Goal: Task Accomplishment & Management: Manage account settings

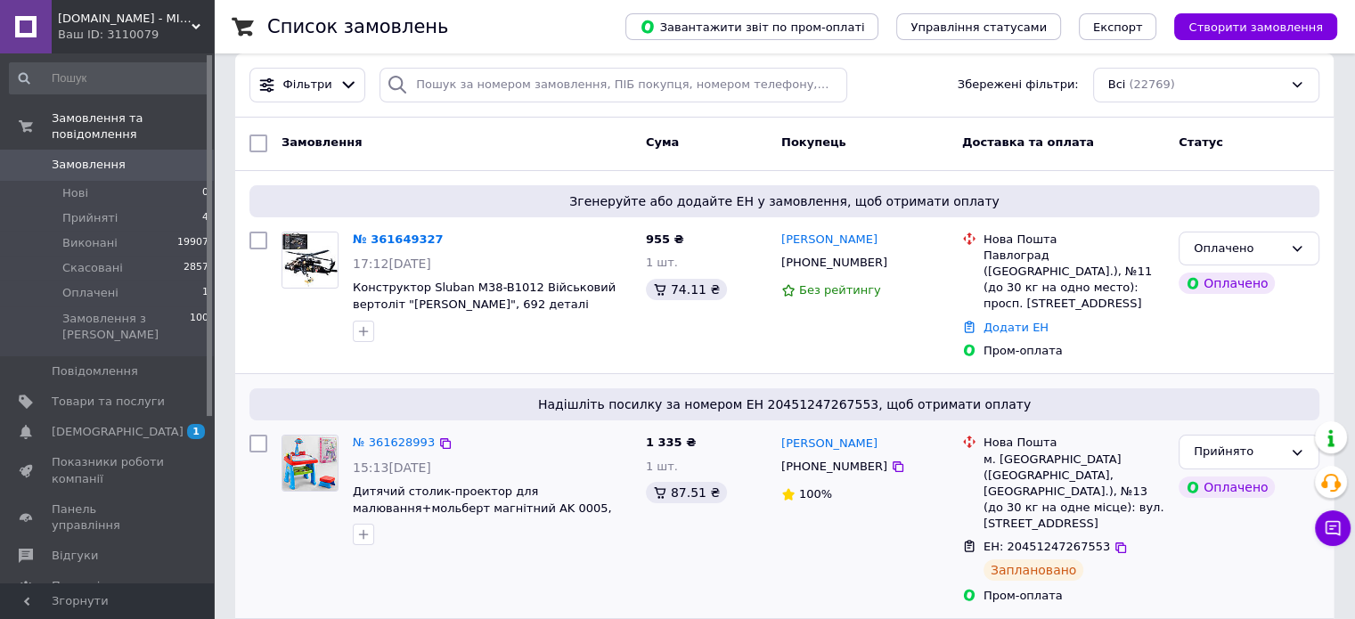
scroll to position [82, 0]
click at [403, 238] on link "№ 361649327" at bounding box center [398, 238] width 91 height 13
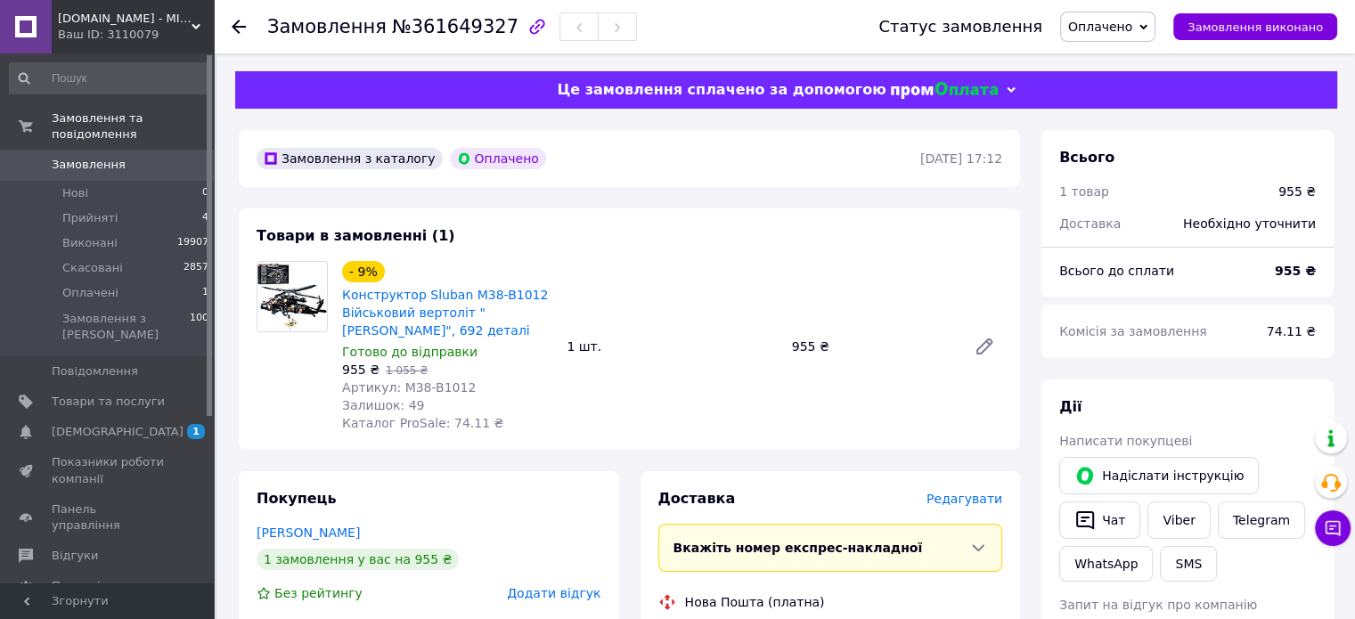
click at [1135, 37] on span "Оплачено" at bounding box center [1107, 27] width 95 height 30
click at [1130, 57] on li "Прийнято" at bounding box center [1108, 62] width 94 height 27
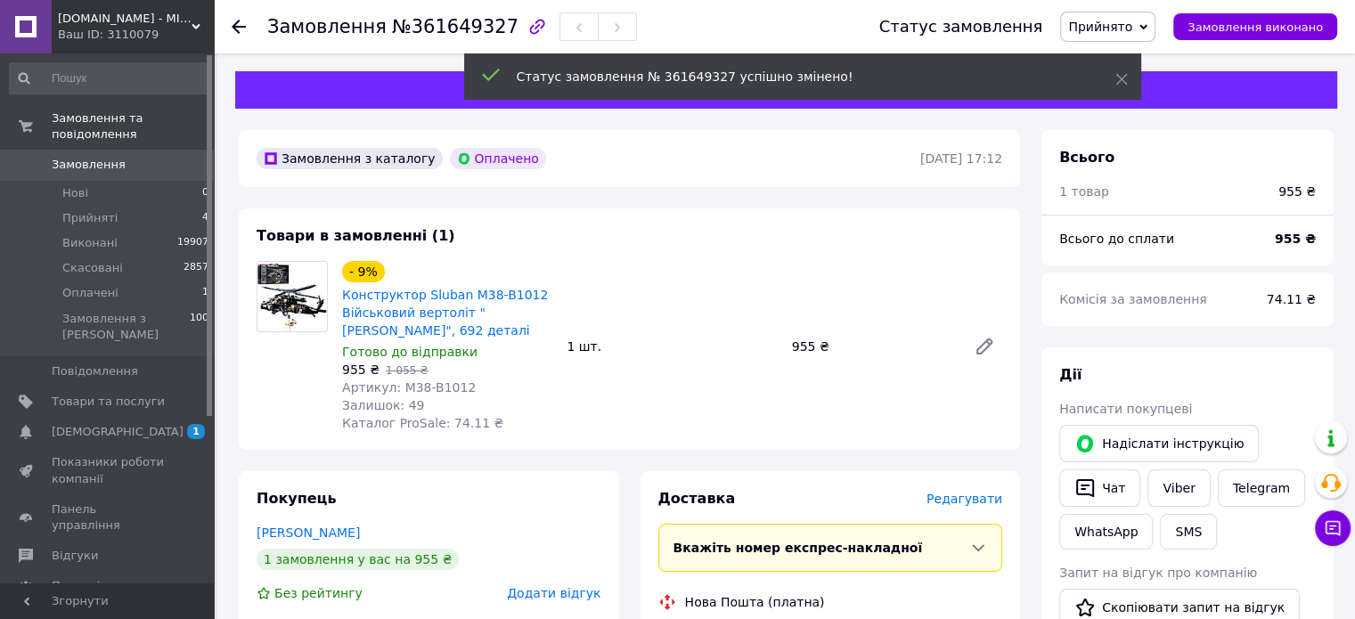
click at [972, 502] on span "Редагувати" at bounding box center [965, 499] width 76 height 14
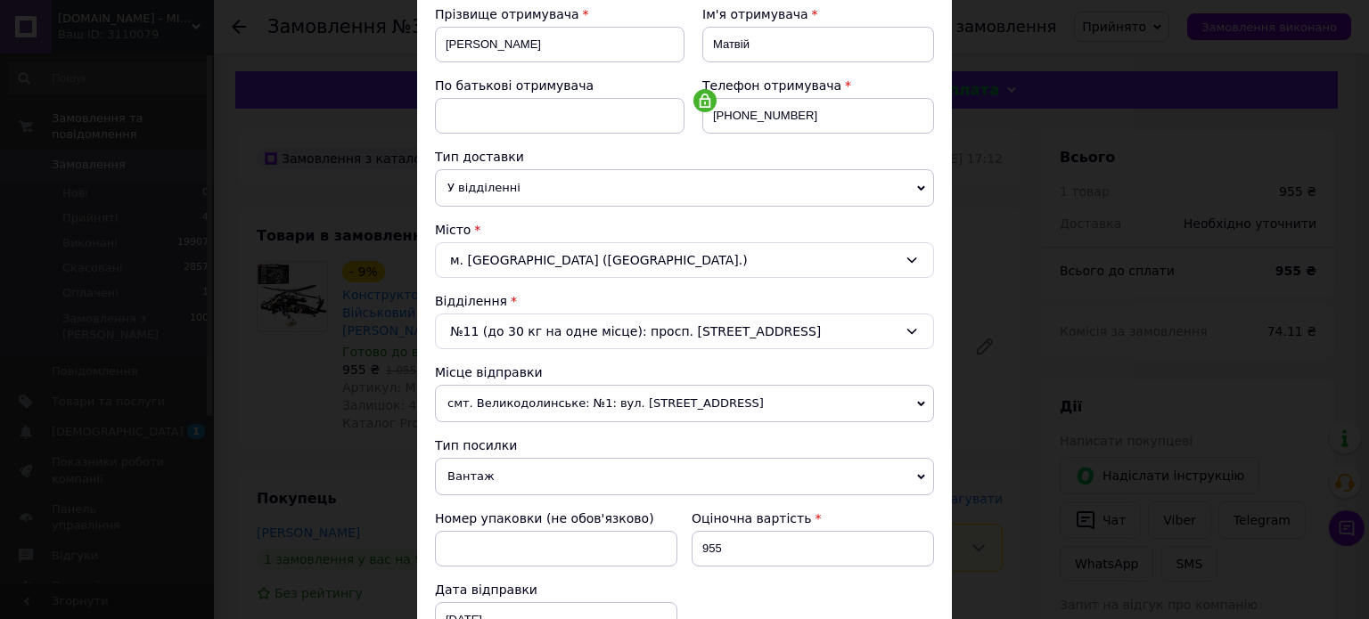
scroll to position [356, 0]
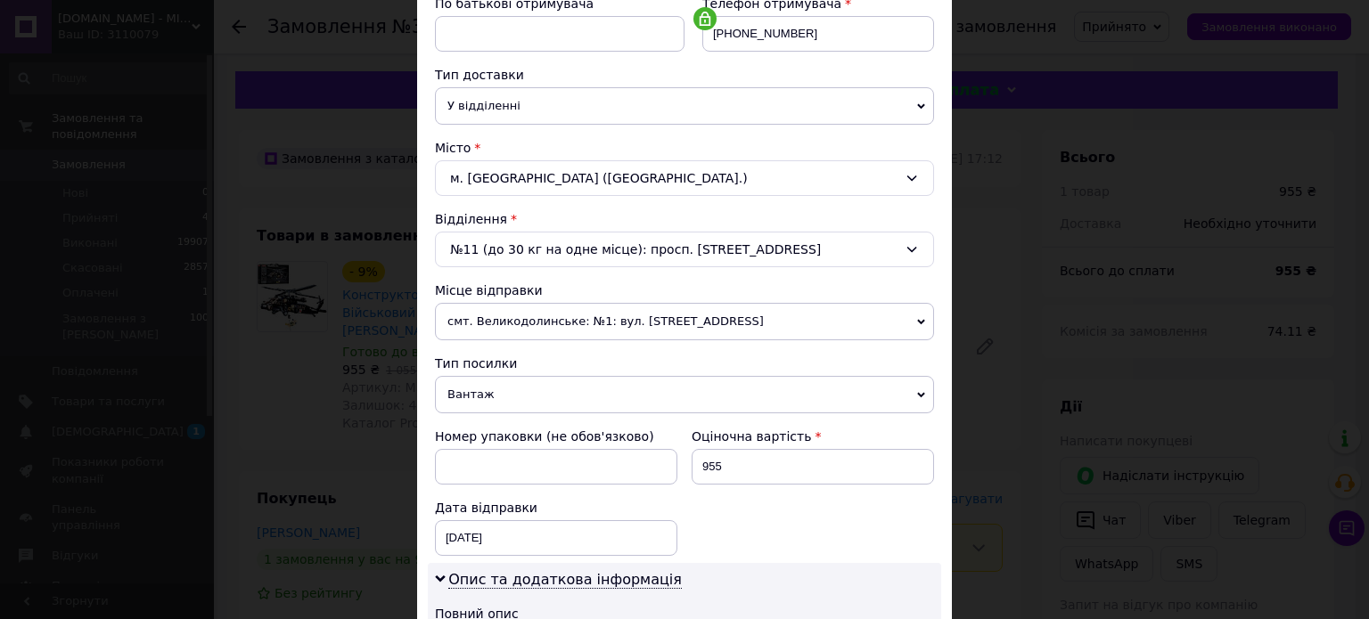
click at [594, 312] on span "смт. Великодолинське: №1: вул. [STREET_ADDRESS]" at bounding box center [684, 321] width 499 height 37
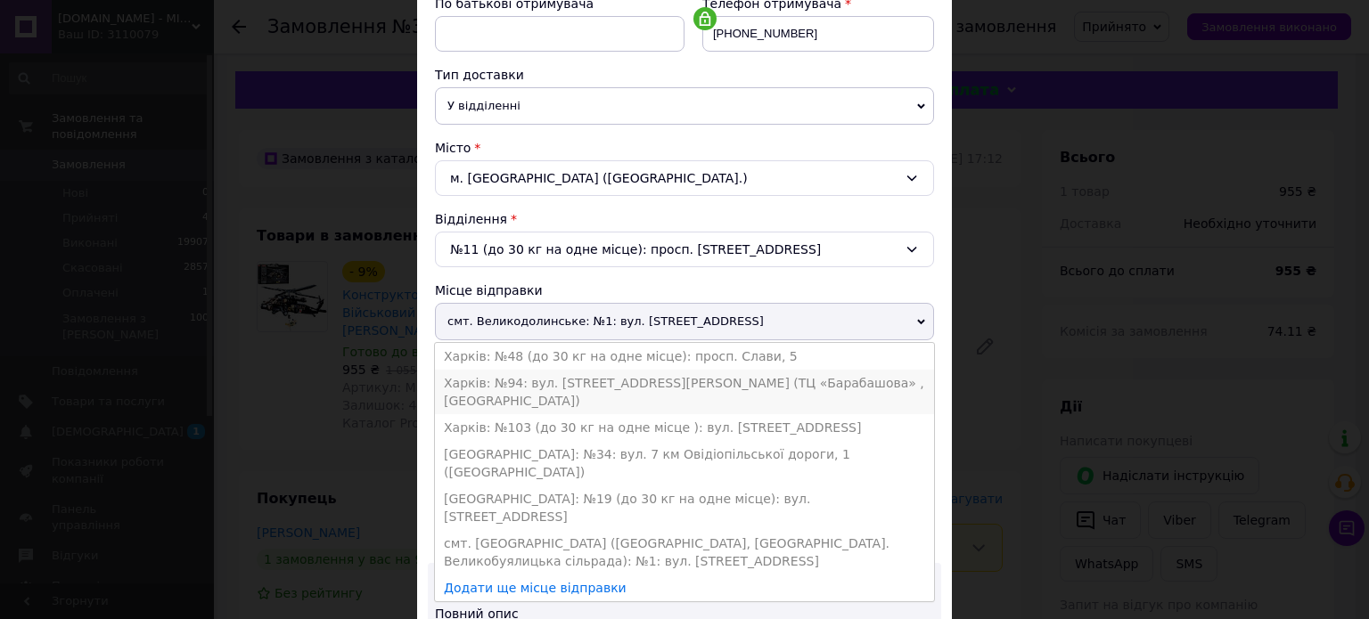
click at [537, 380] on li "Харків: №94: вул. [STREET_ADDRESS][PERSON_NAME] (ТЦ «Барабашова» , [GEOGRAPHIC_…" at bounding box center [684, 392] width 499 height 45
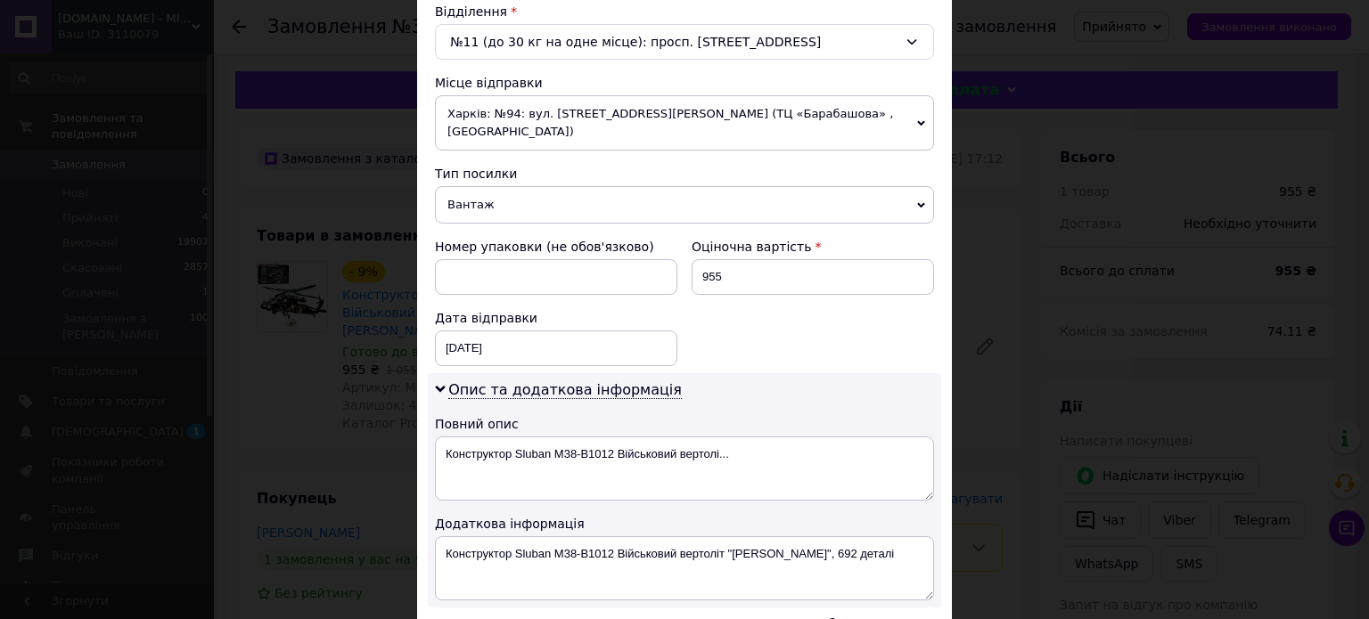
scroll to position [651, 0]
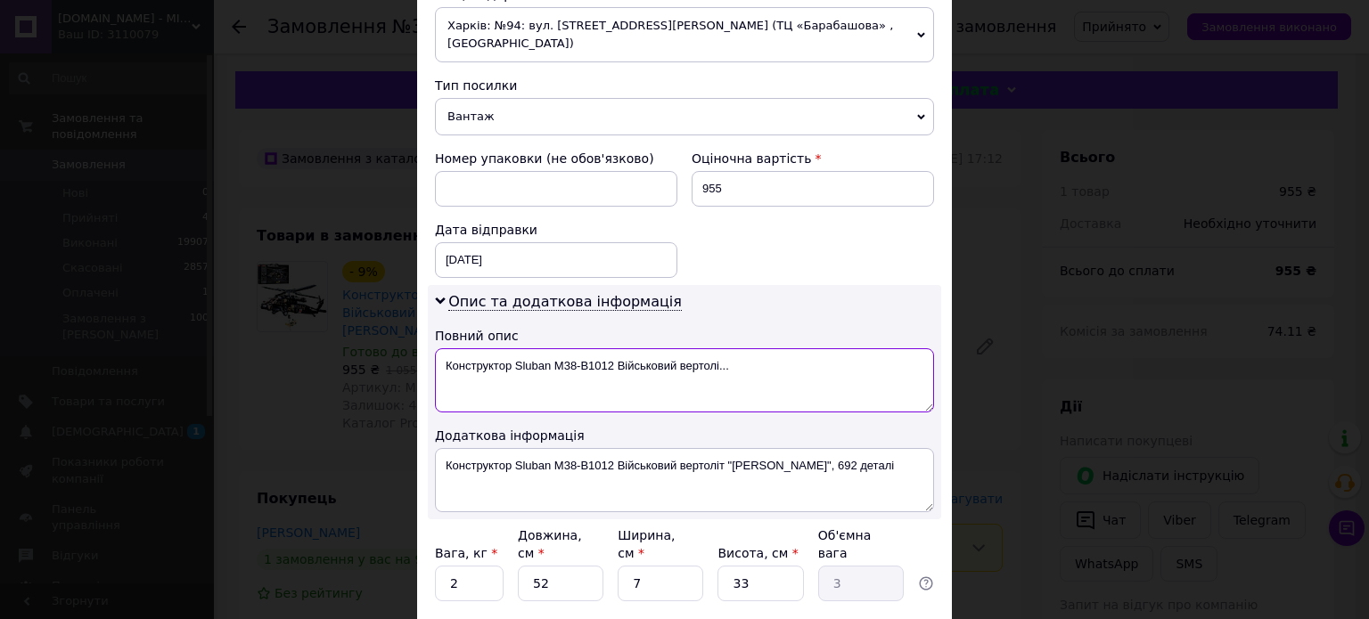
click at [741, 362] on textarea "Конструктор Sluban M38-B1012 Військовий вертолі..." at bounding box center [684, 380] width 499 height 64
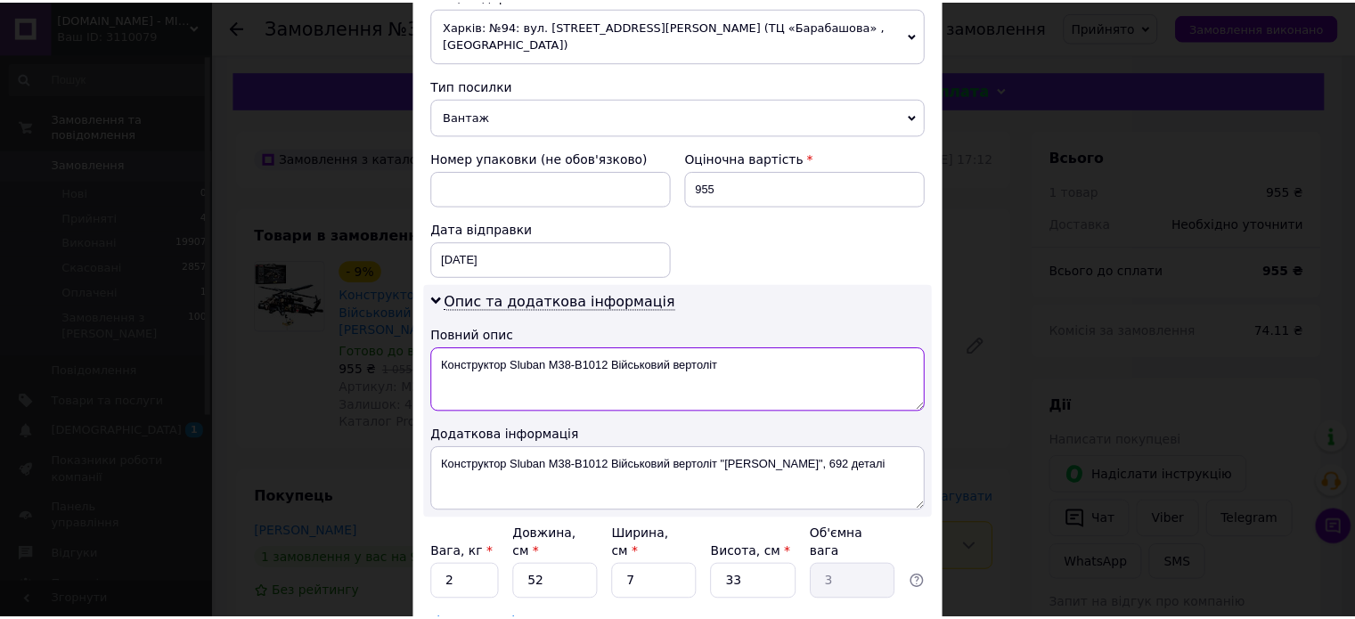
scroll to position [775, 0]
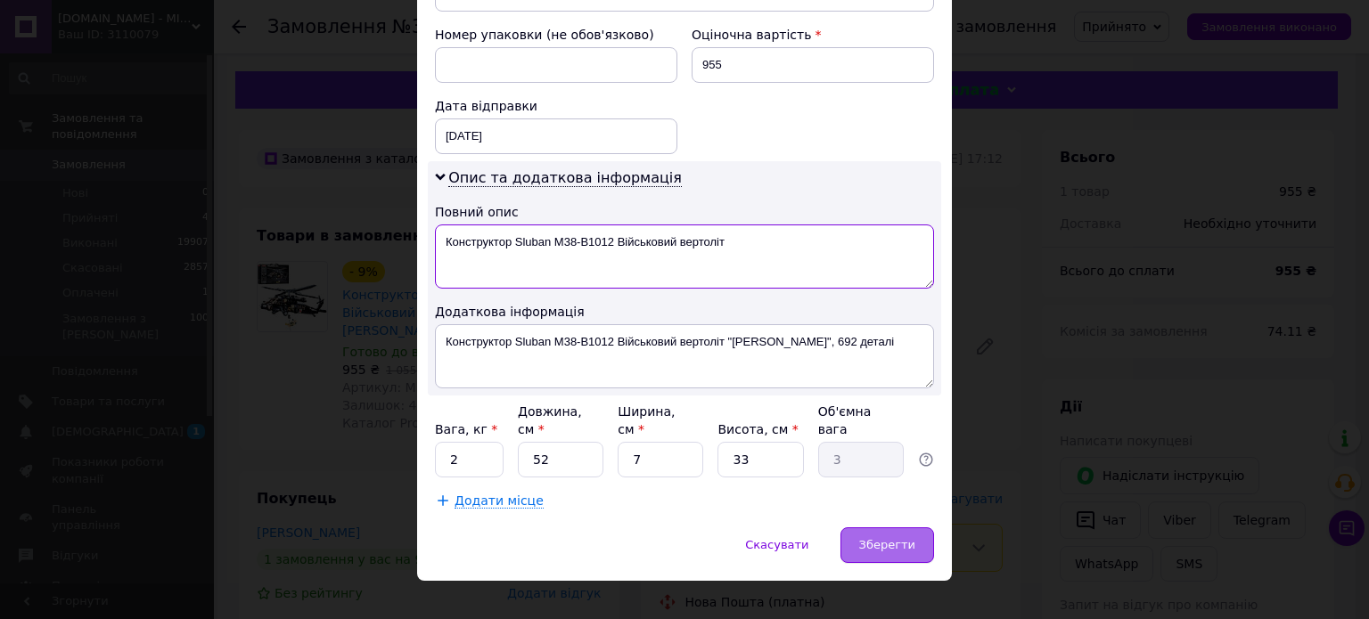
type textarea "Конструктор Sluban M38-B1012 Військовий вертоліт"
click at [877, 535] on div "Зберегти" at bounding box center [887, 545] width 94 height 36
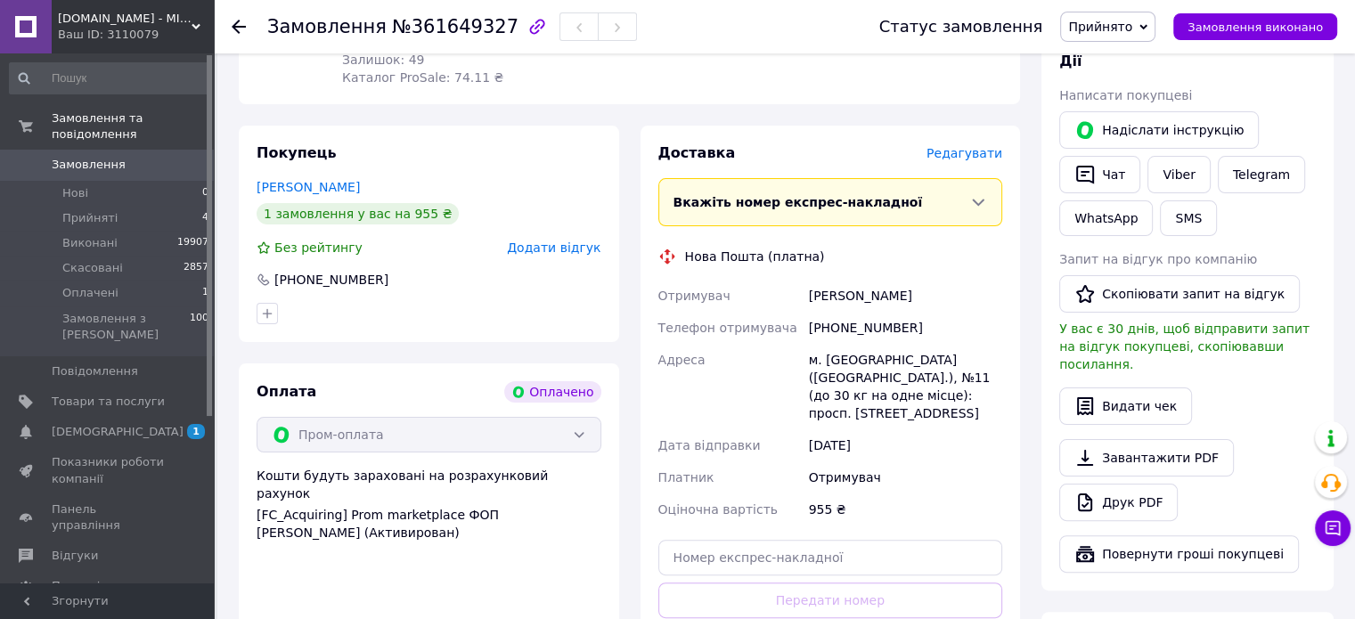
scroll to position [406, 0]
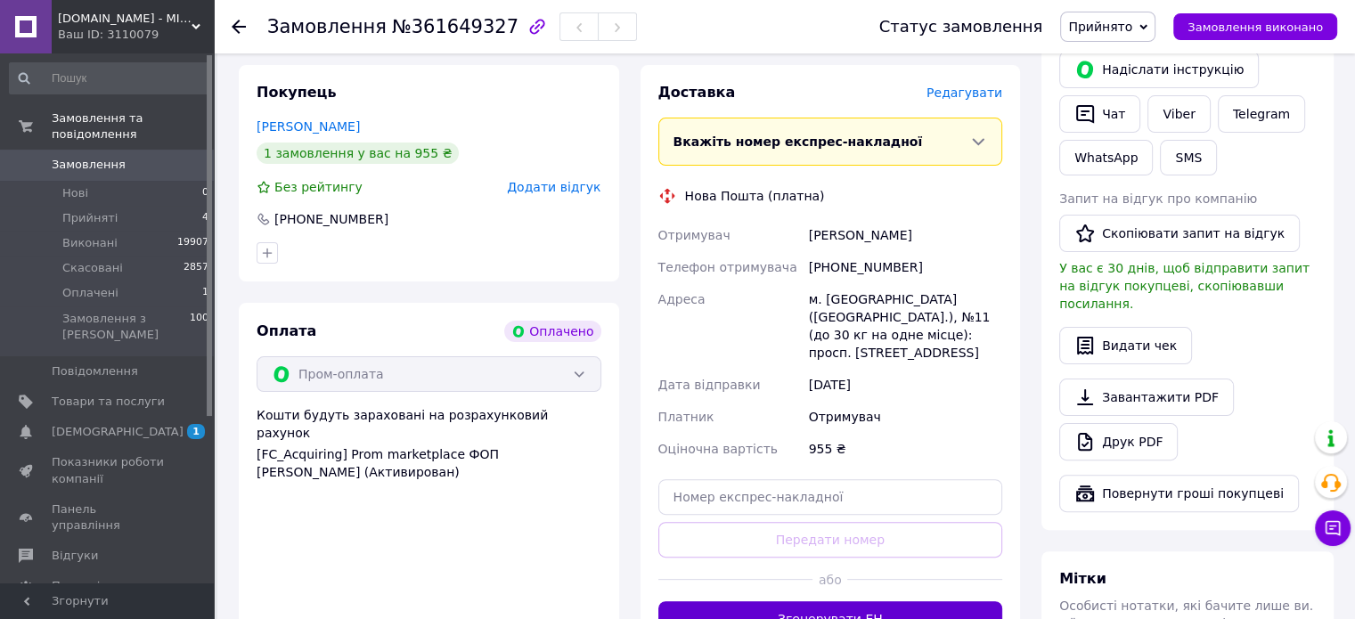
click at [857, 612] on button "Згенерувати ЕН" at bounding box center [830, 619] width 345 height 36
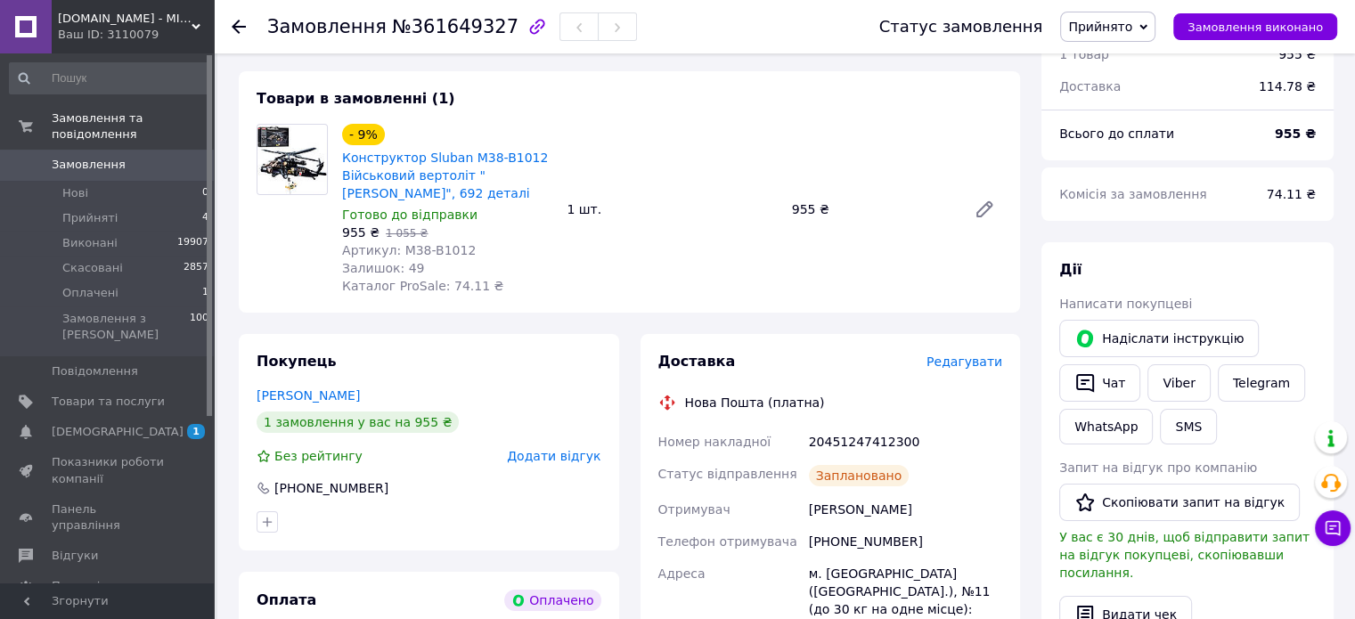
scroll to position [141, 0]
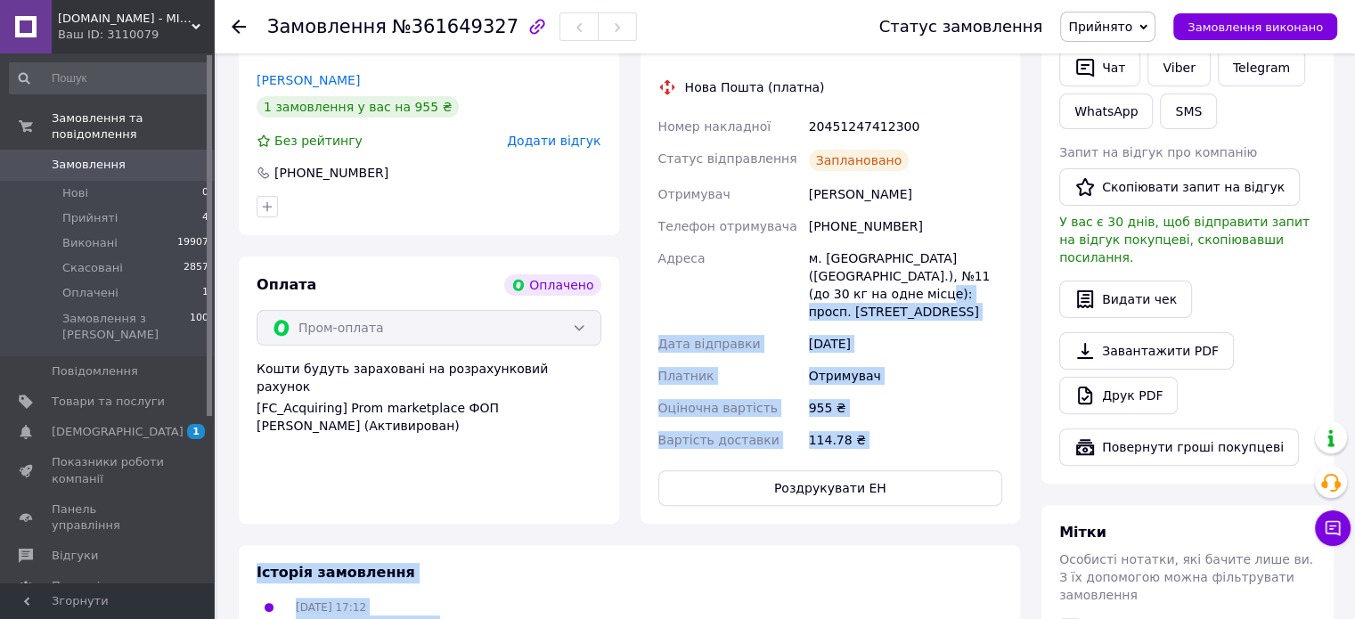
drag, startPoint x: 857, startPoint y: 612, endPoint x: 916, endPoint y: 661, distance: 76.6
click at [916, 618] on html "[DOMAIN_NAME] - МІРАТОЙС Ваш ID: 3110079 Сайт [DOMAIN_NAME] - МІРАТОЙС Кабінет …" at bounding box center [677, 279] width 1355 height 1465
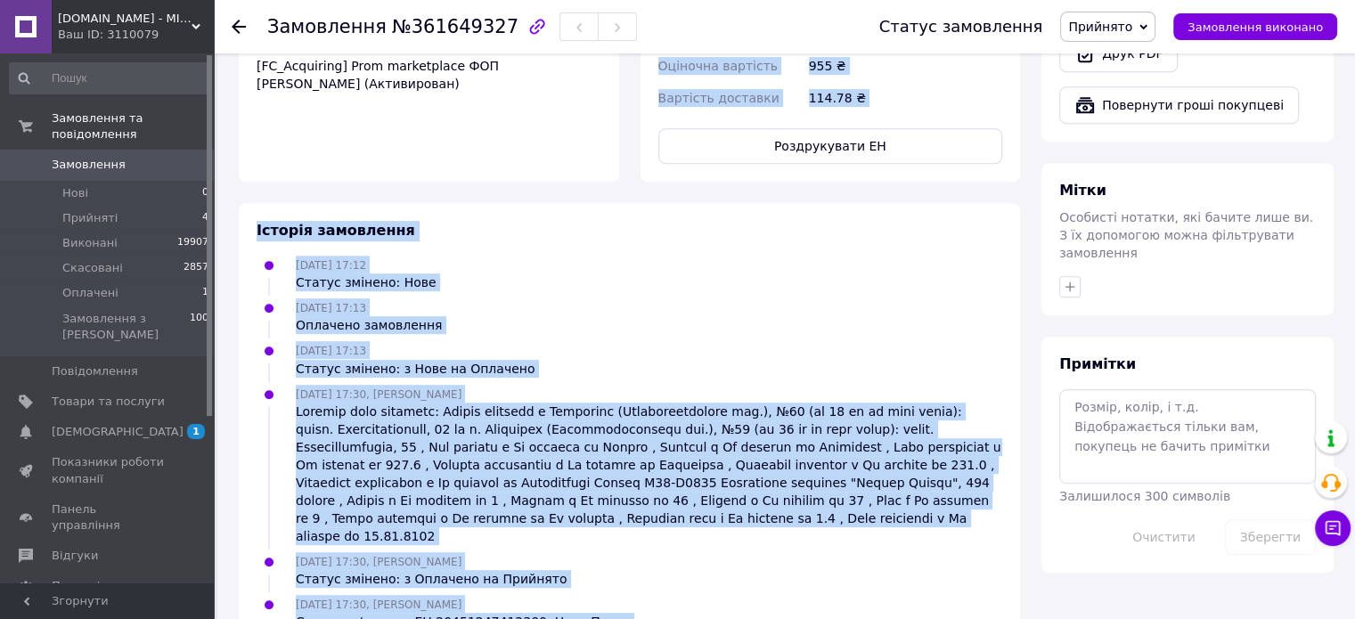
click at [105, 157] on span "Замовлення" at bounding box center [89, 165] width 74 height 16
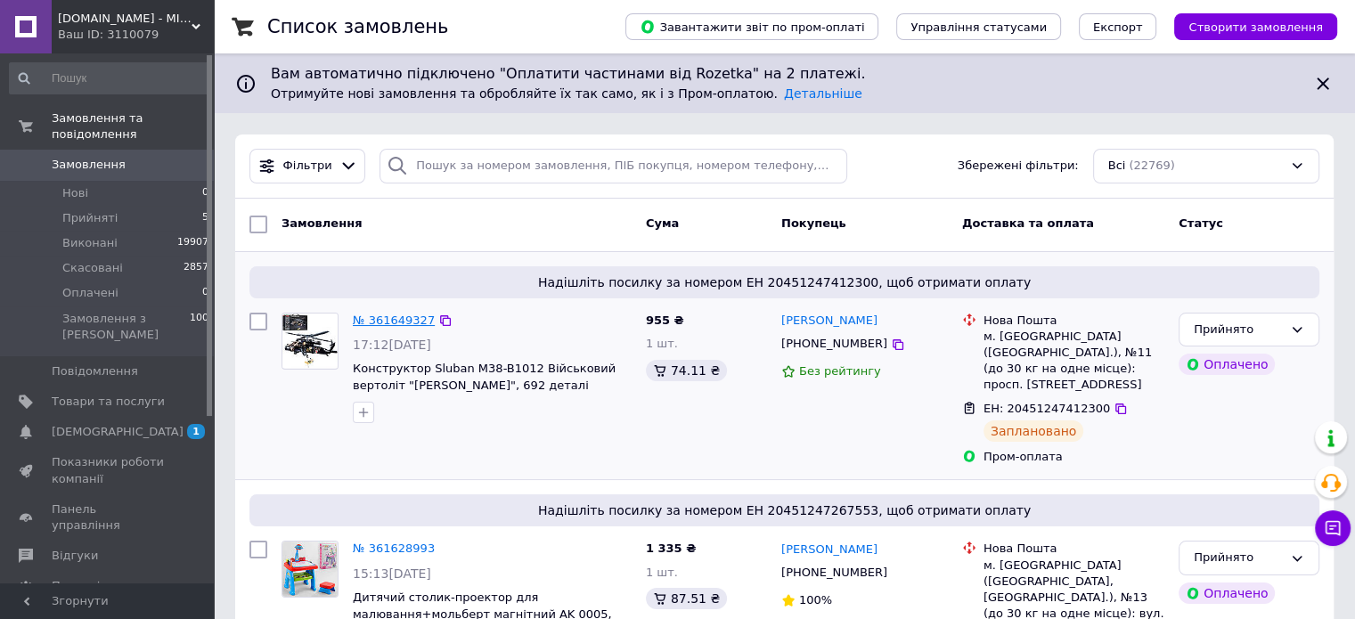
click at [385, 314] on link "№ 361649327" at bounding box center [394, 320] width 82 height 13
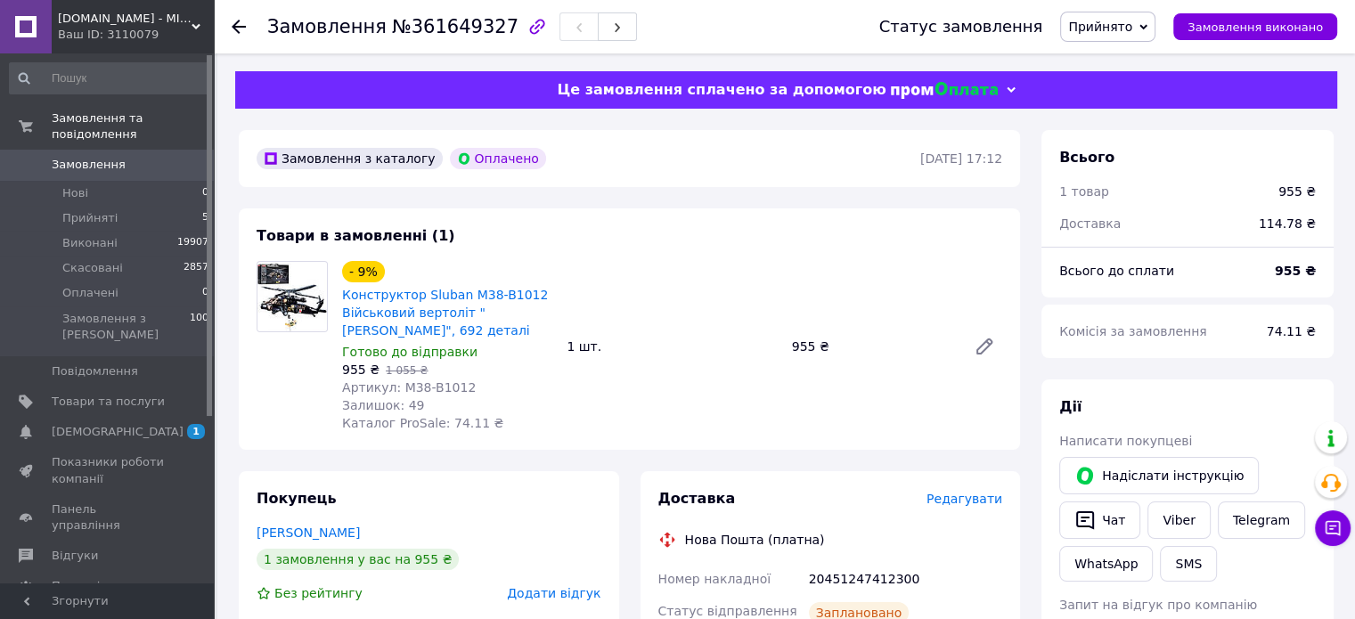
click at [756, 420] on div "- 9% Конструктор Sluban M38-B1012 Військовий вертоліт "[PERSON_NAME]", 692 дета…" at bounding box center [672, 347] width 675 height 178
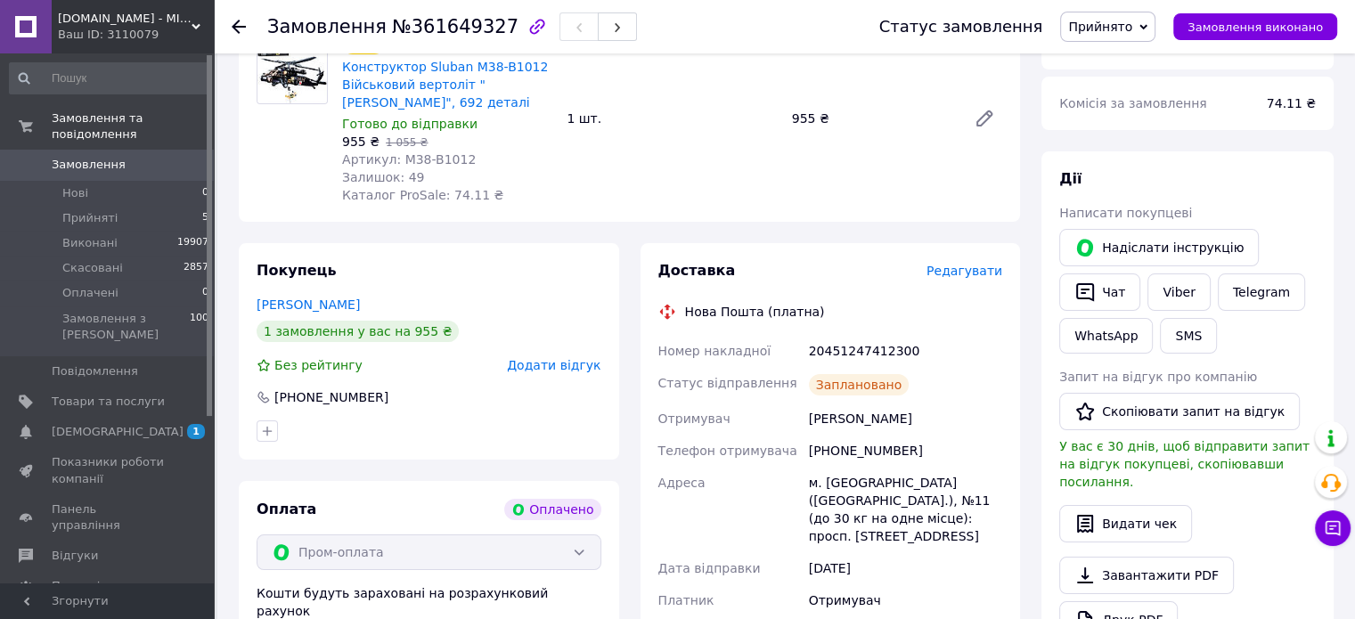
scroll to position [237, 0]
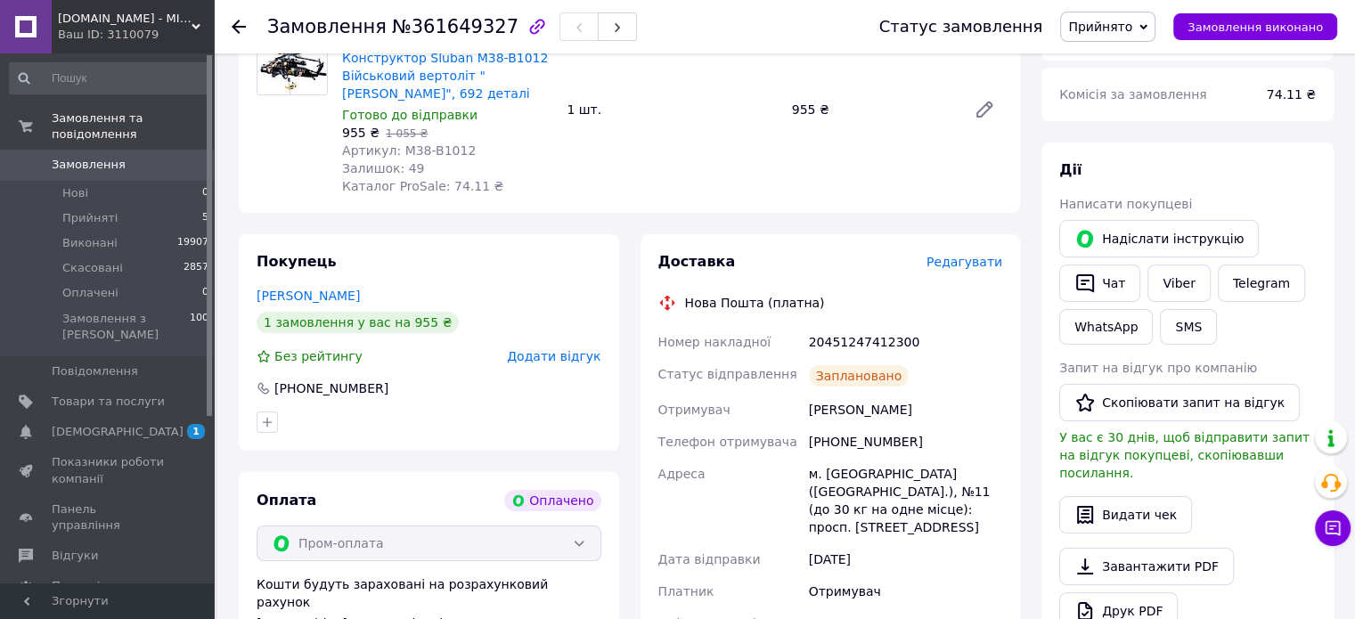
click at [876, 349] on div "20451247412300" at bounding box center [905, 342] width 200 height 32
copy div "20451247412300"
click at [1182, 327] on button "SMS" at bounding box center [1188, 327] width 57 height 36
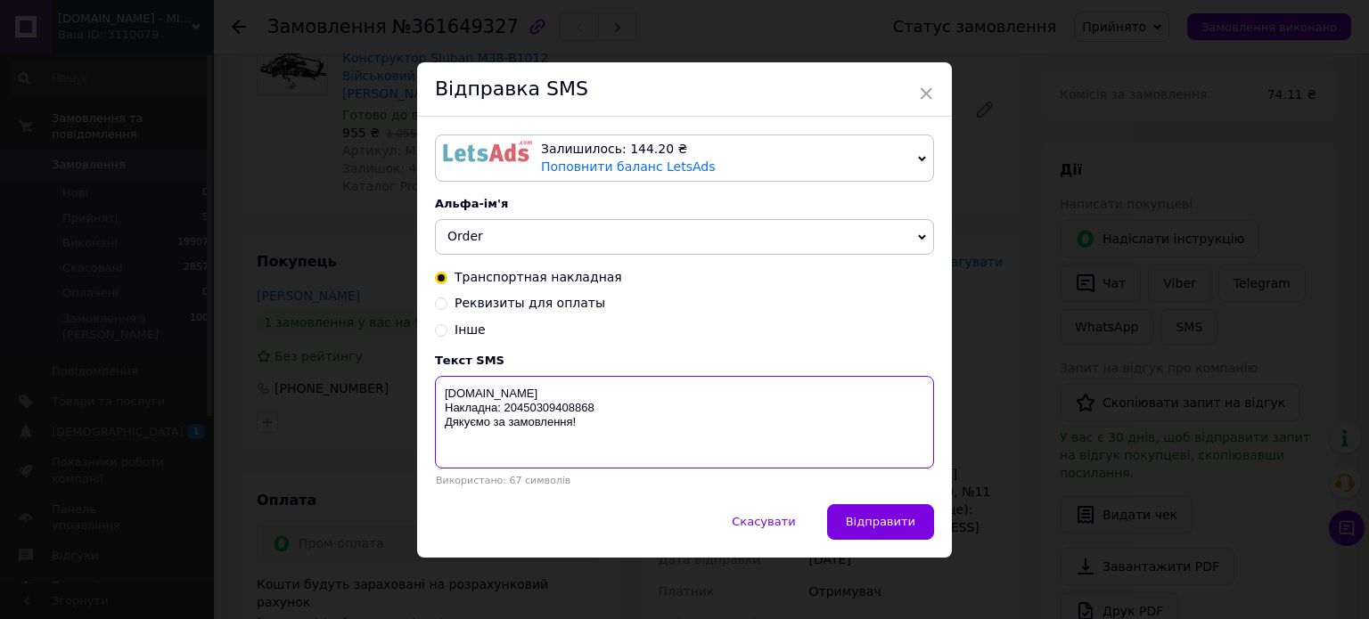
click at [566, 405] on textarea "[DOMAIN_NAME] Накладна: 20450309408868 Дякуємо за замовлення!" at bounding box center [684, 422] width 499 height 93
paste textarea "1247412300"
type textarea "[DOMAIN_NAME] Накладна: 20451247412300 Дякуємо за замовлення!"
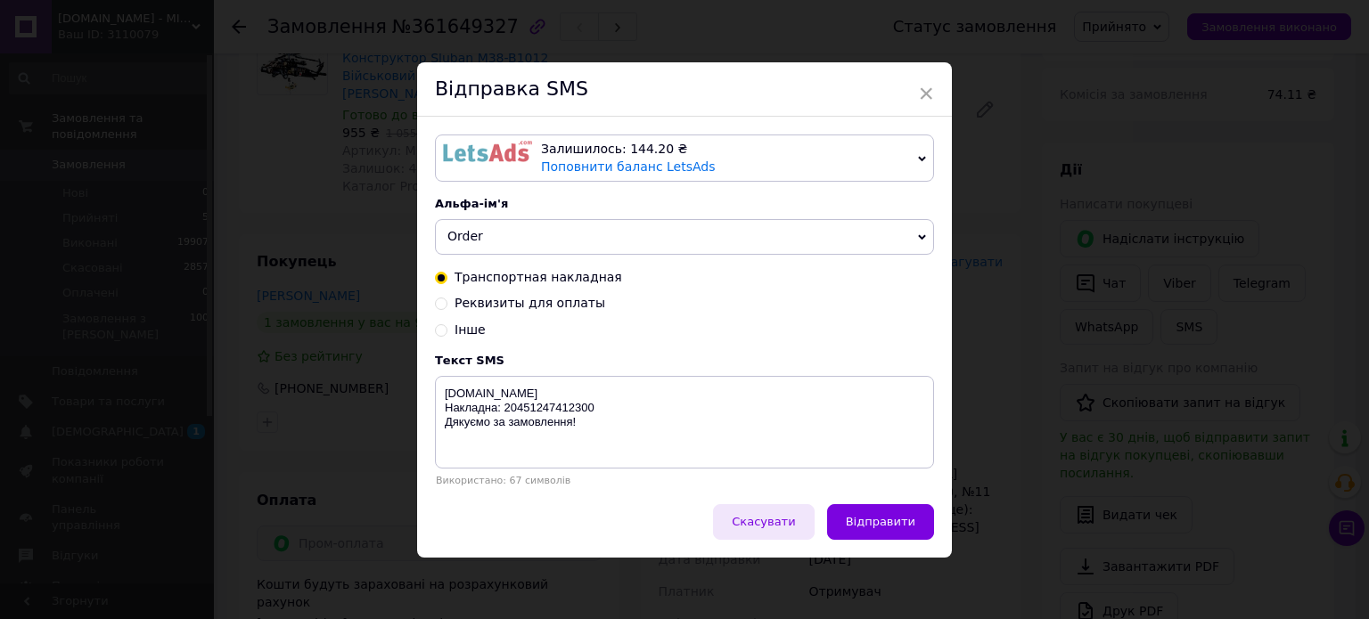
click at [768, 525] on span "Скасувати" at bounding box center [763, 521] width 63 height 13
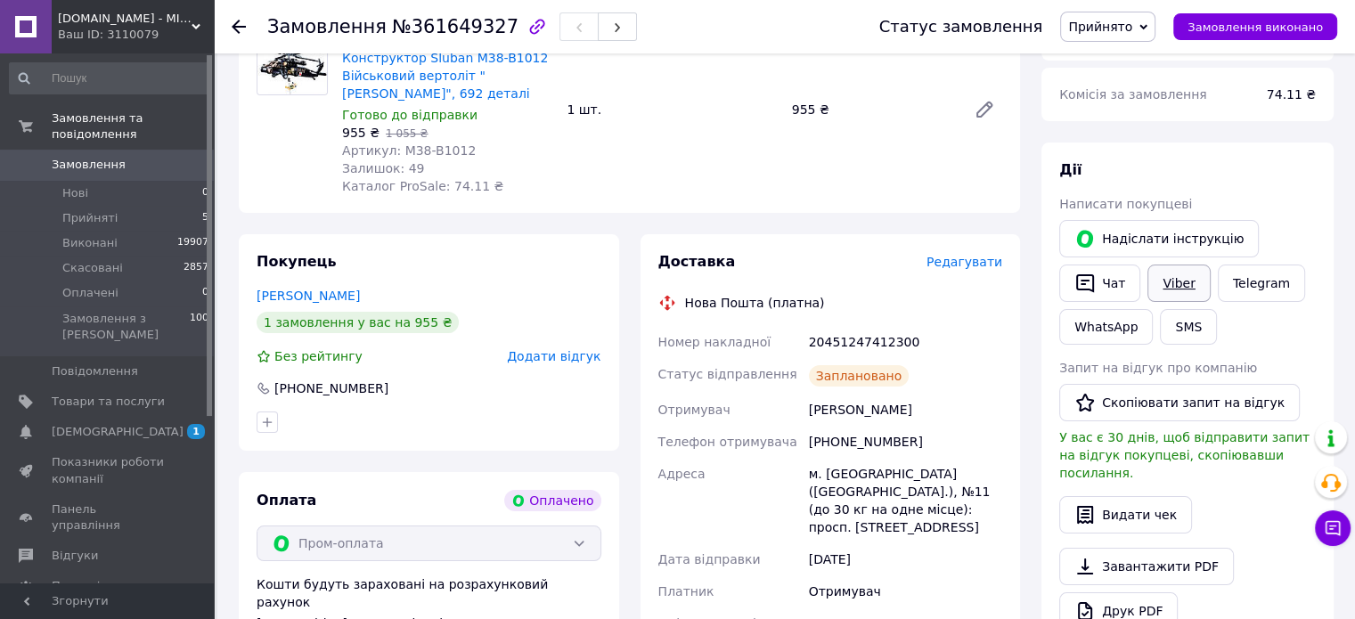
click at [1165, 280] on link "Viber" at bounding box center [1179, 283] width 62 height 37
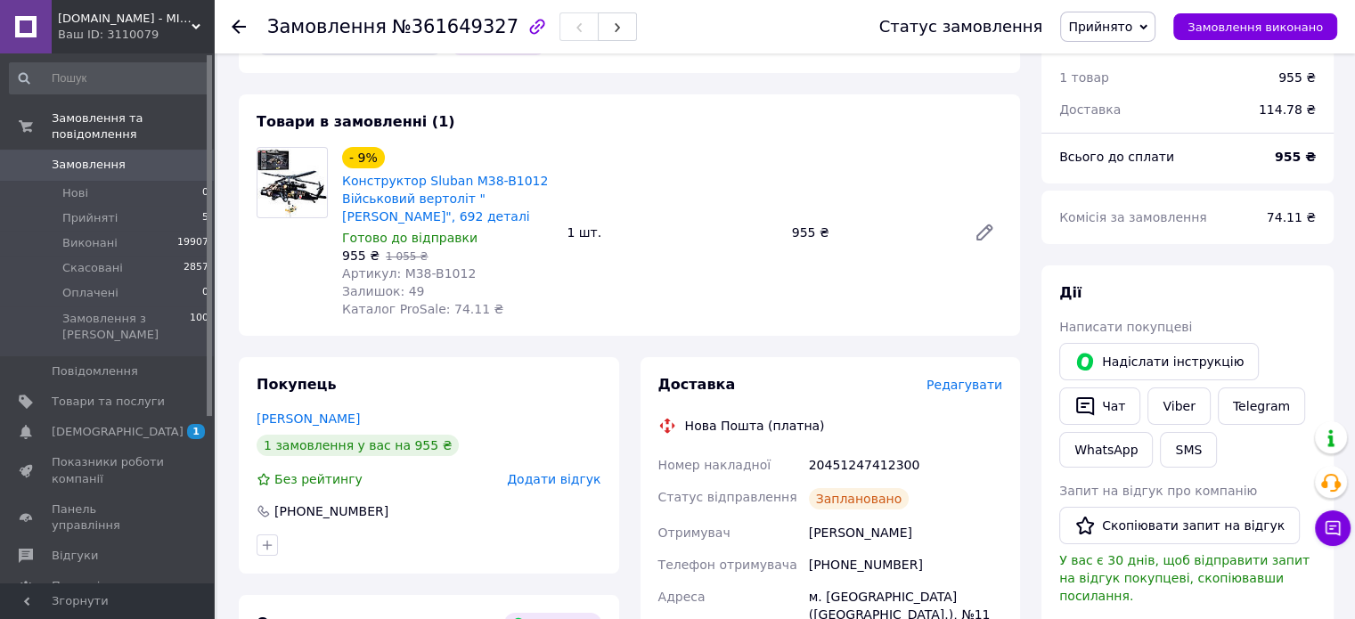
scroll to position [62, 0]
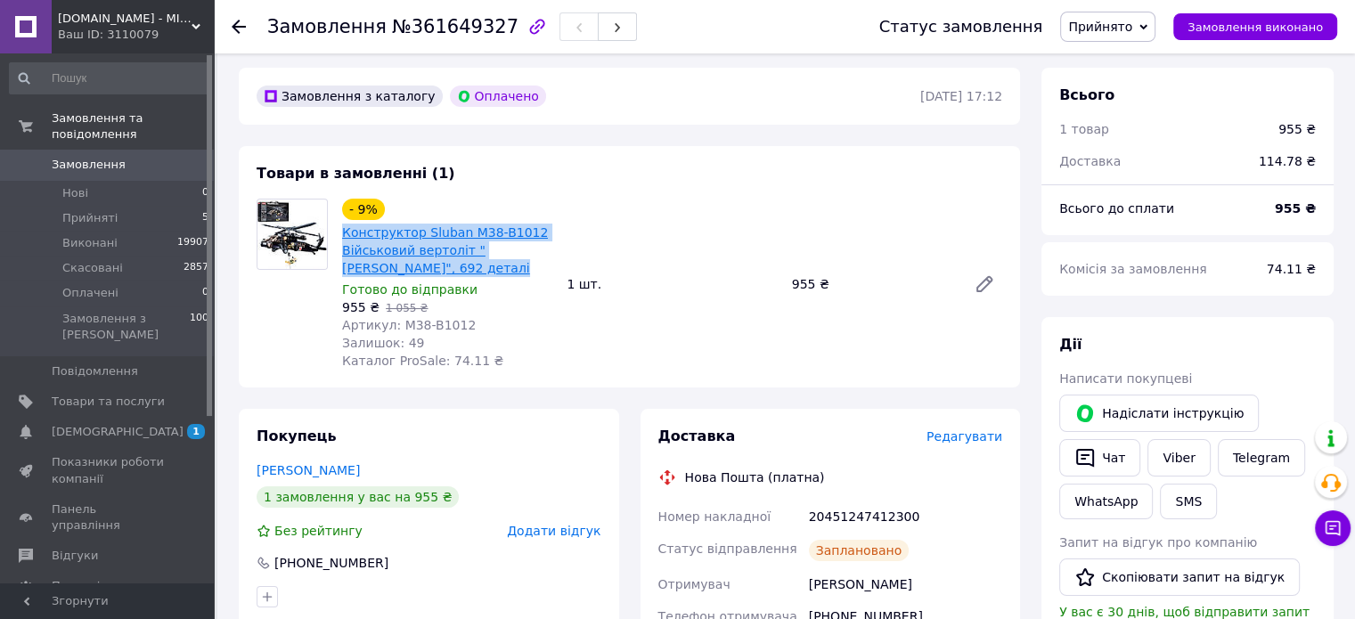
drag, startPoint x: 454, startPoint y: 268, endPoint x: 343, endPoint y: 233, distance: 116.7
click at [343, 233] on span "Конструктор Sluban M38-B1012 Військовий вертоліт "[PERSON_NAME]", 692 деталі" at bounding box center [447, 250] width 210 height 53
copy link "Конструктор Sluban M38-B1012 Військовий вертоліт "[PERSON_NAME]", 692 деталі"
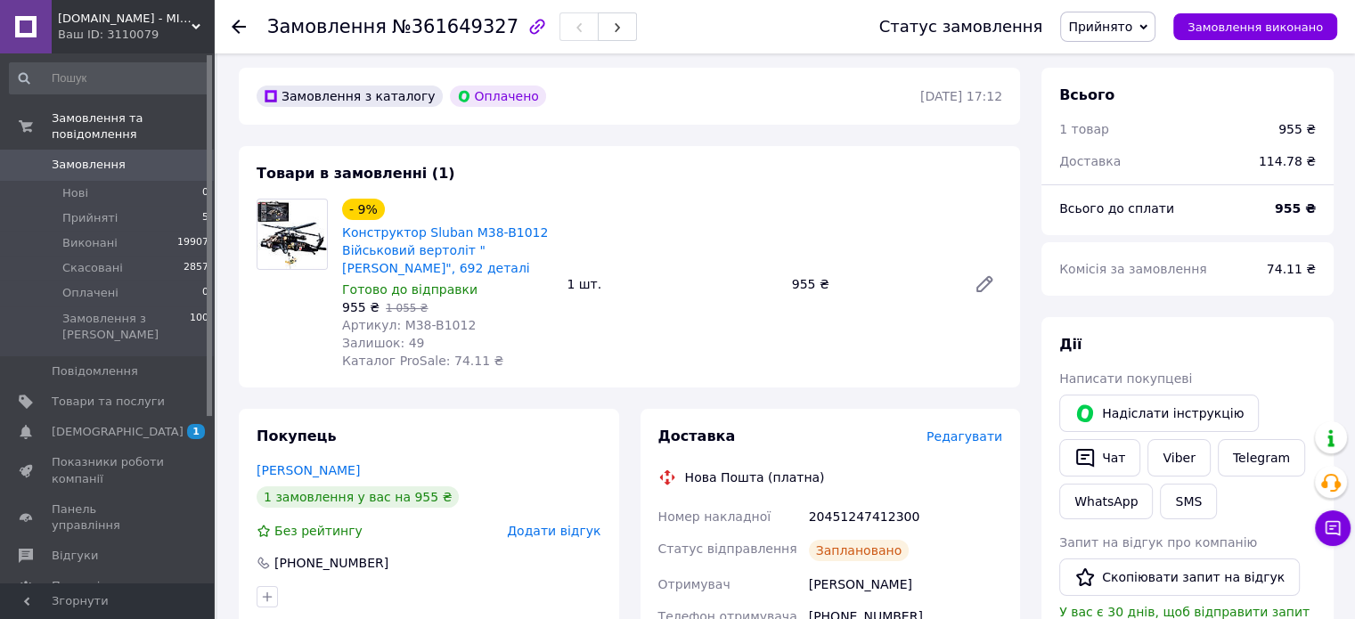
click at [458, 35] on span "№361649327" at bounding box center [455, 26] width 127 height 21
copy span "361649327"
click at [1090, 451] on icon "button" at bounding box center [1085, 458] width 18 height 19
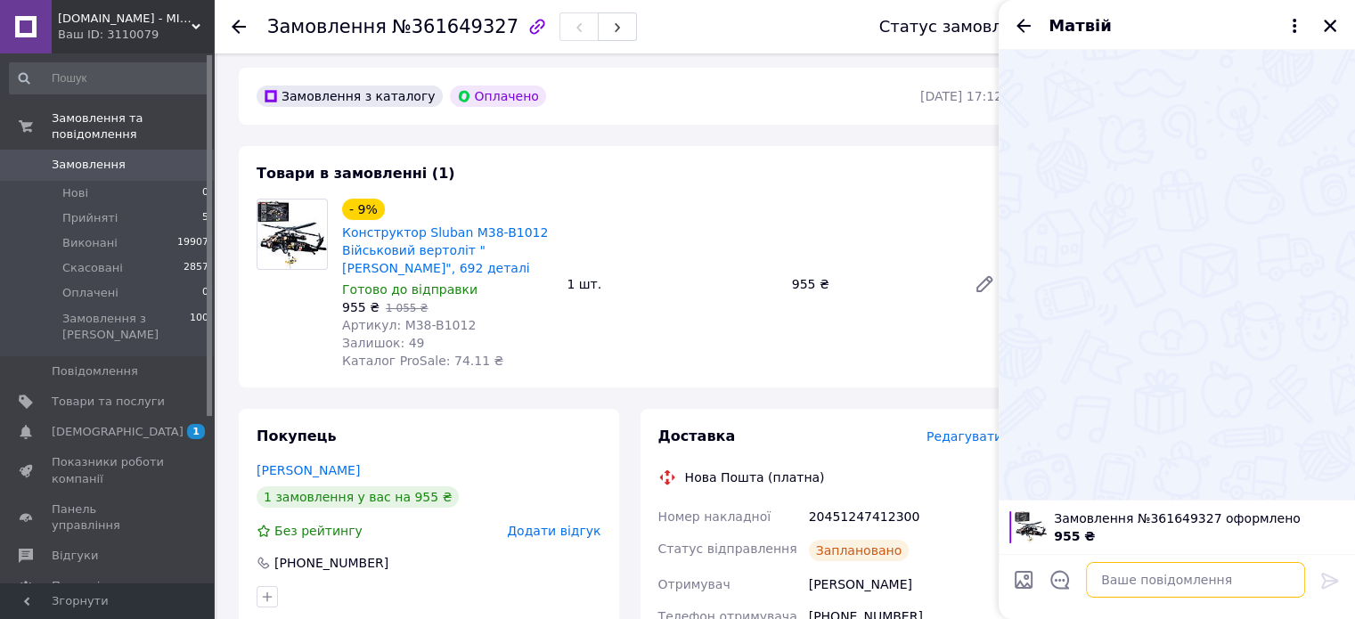
click at [1110, 573] on textarea at bounding box center [1195, 580] width 219 height 36
paste textarea "Доброго Вам вечора. Замовлення 361649327 Відправлення буде завтра 13.09 Констру…"
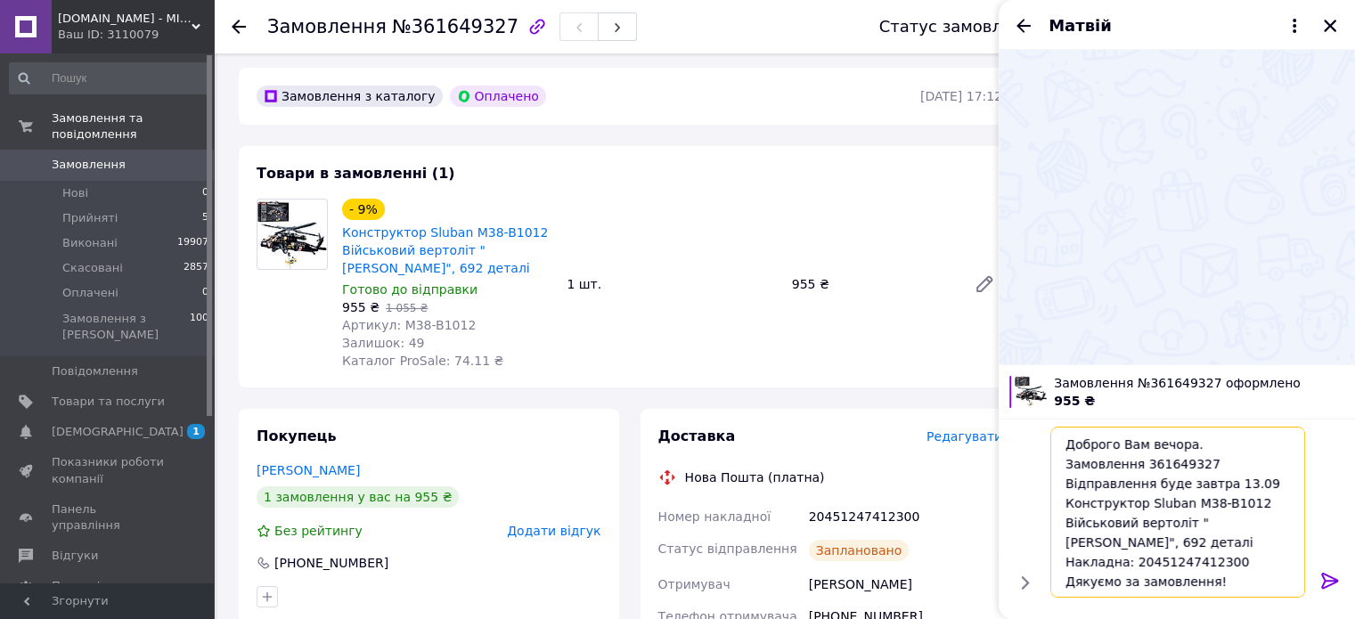
type textarea "Доброго Вам вечора. Замовлення 361649327 Відправлення буде завтра 13.09 Констру…"
click at [1325, 583] on icon at bounding box center [1329, 581] width 17 height 16
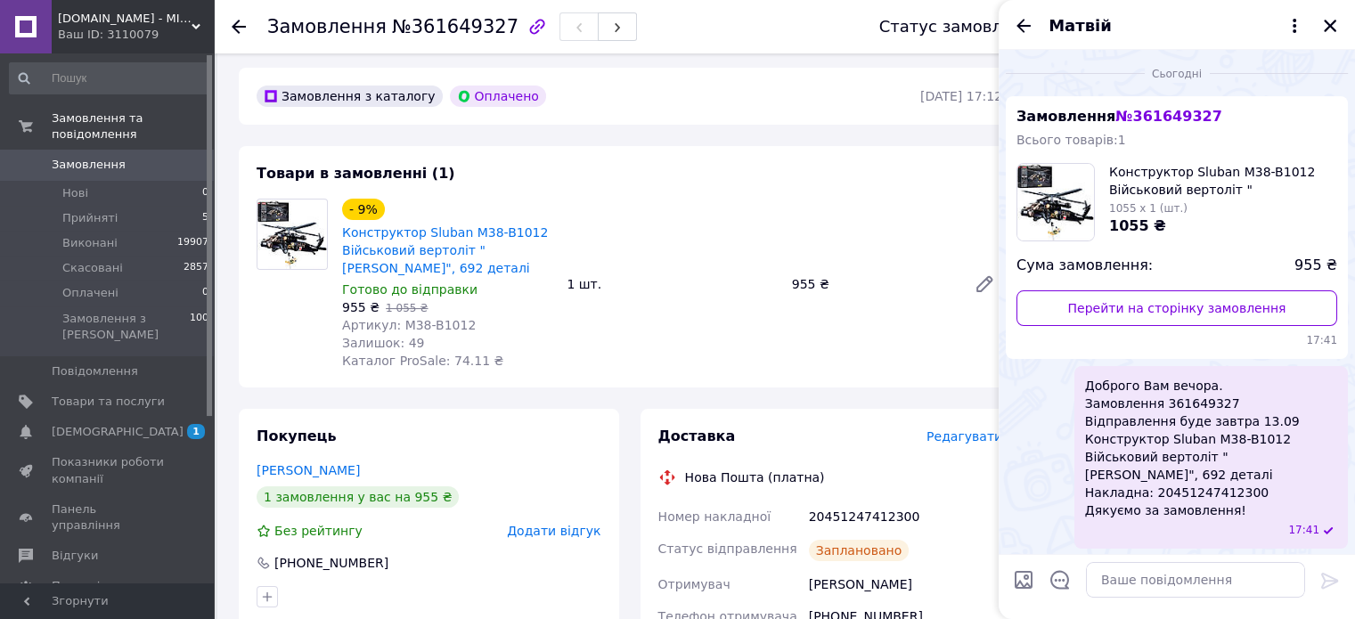
click at [122, 157] on span "Замовлення" at bounding box center [108, 165] width 113 height 16
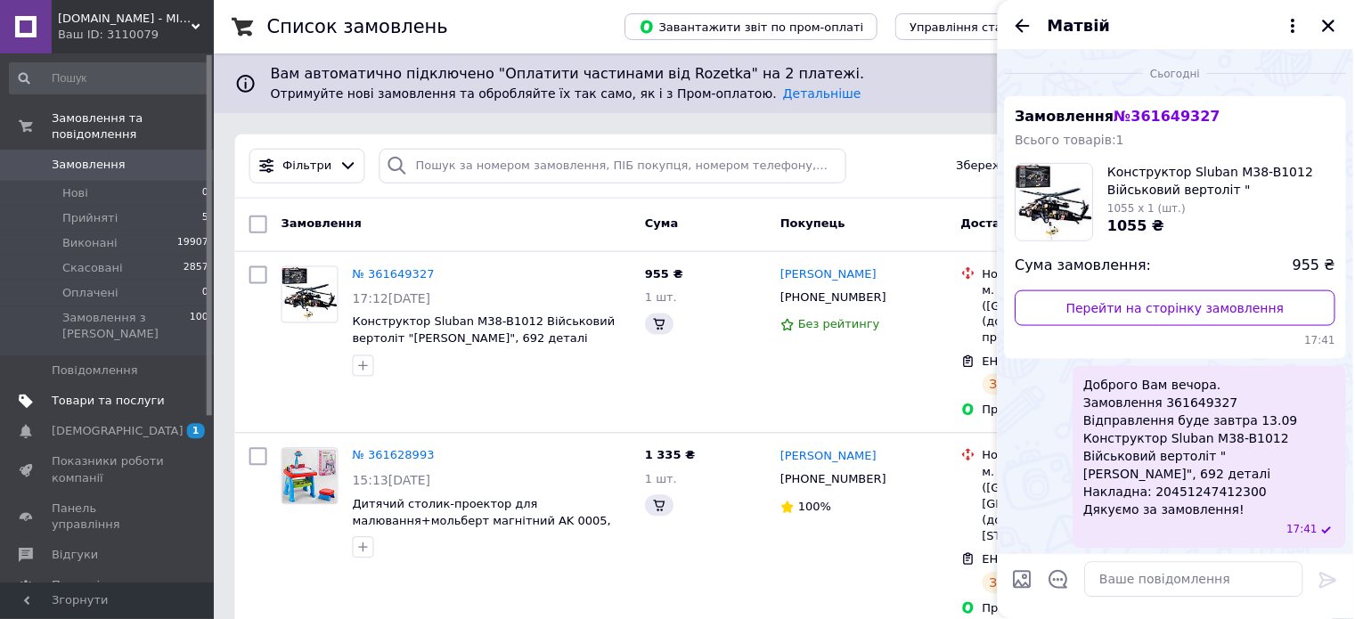
click at [115, 394] on span "Товари та послуги" at bounding box center [108, 402] width 113 height 16
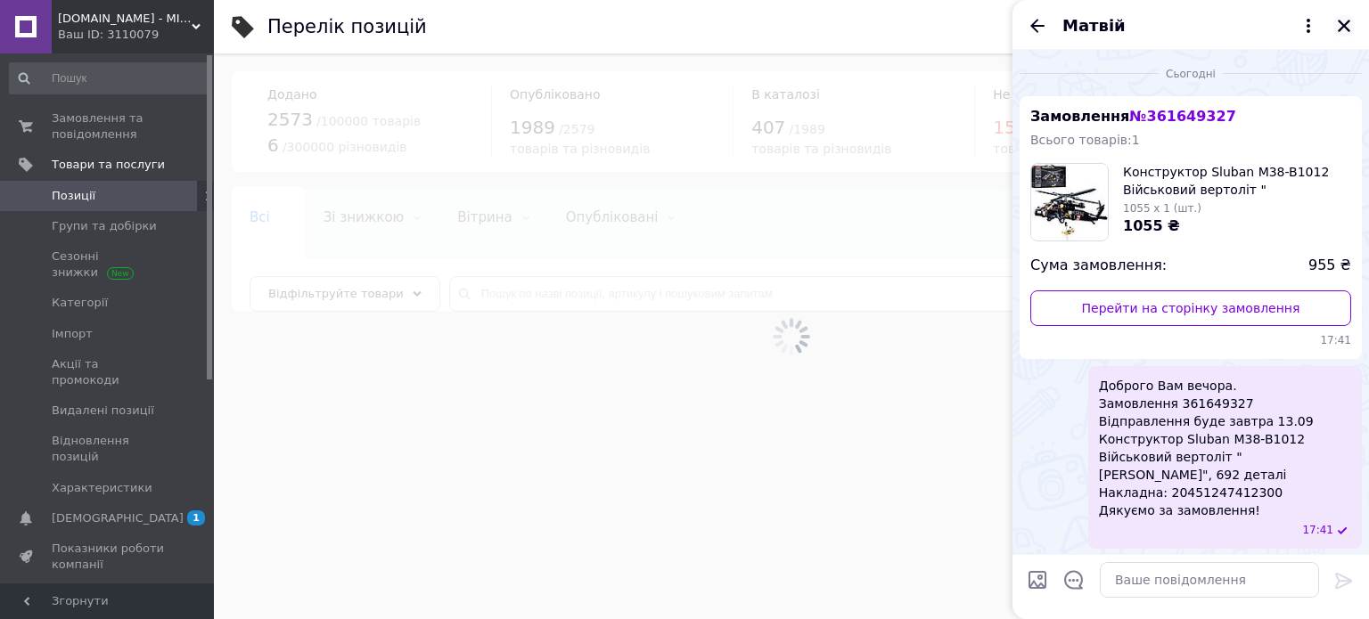
click at [1351, 29] on icon "Закрити" at bounding box center [1344, 26] width 16 height 16
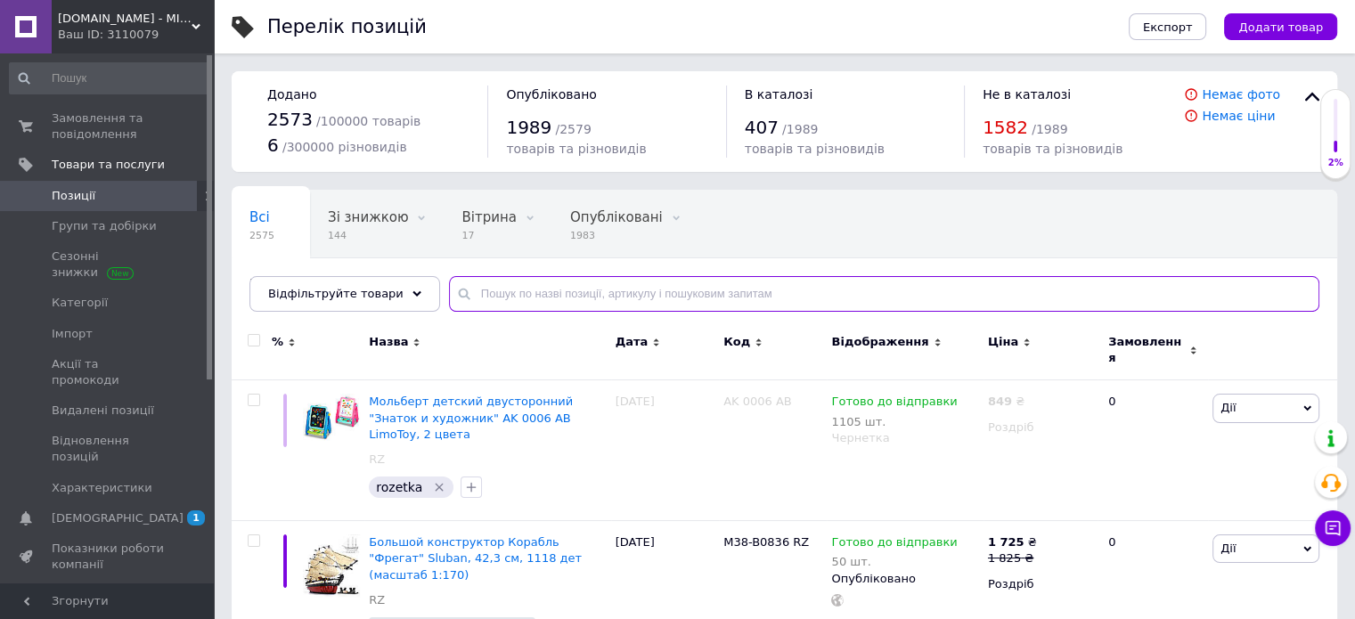
click at [484, 299] on input "text" at bounding box center [884, 294] width 871 height 36
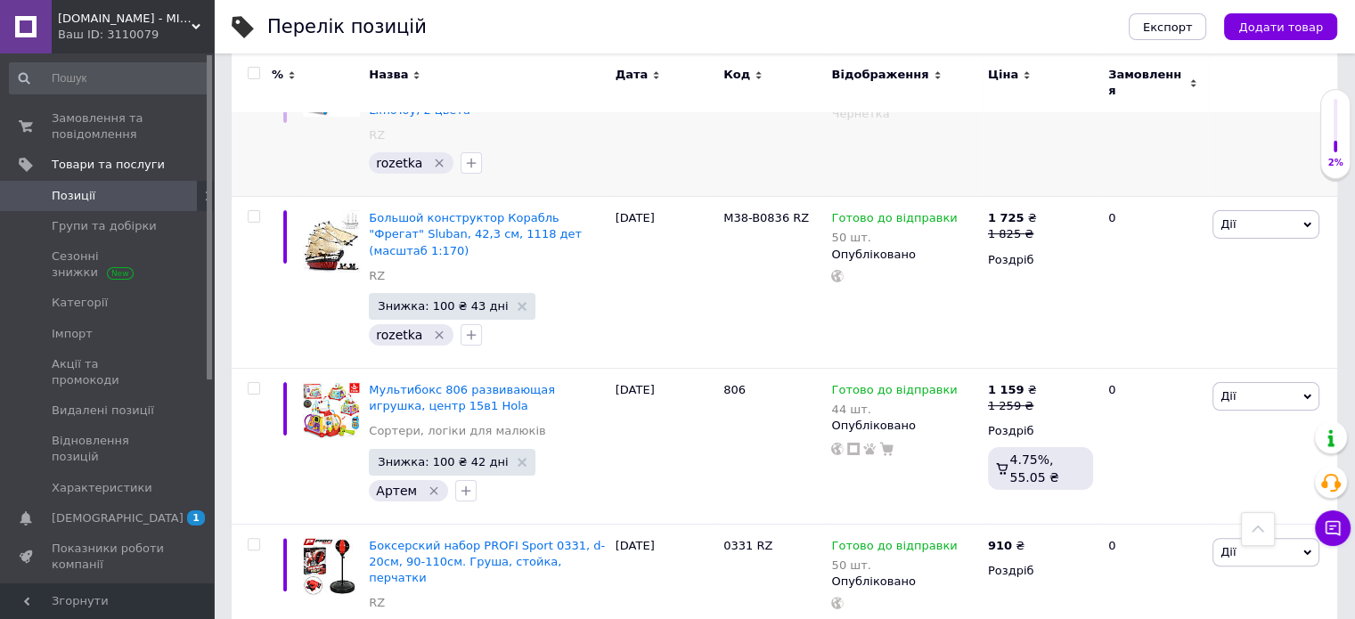
scroll to position [307, 0]
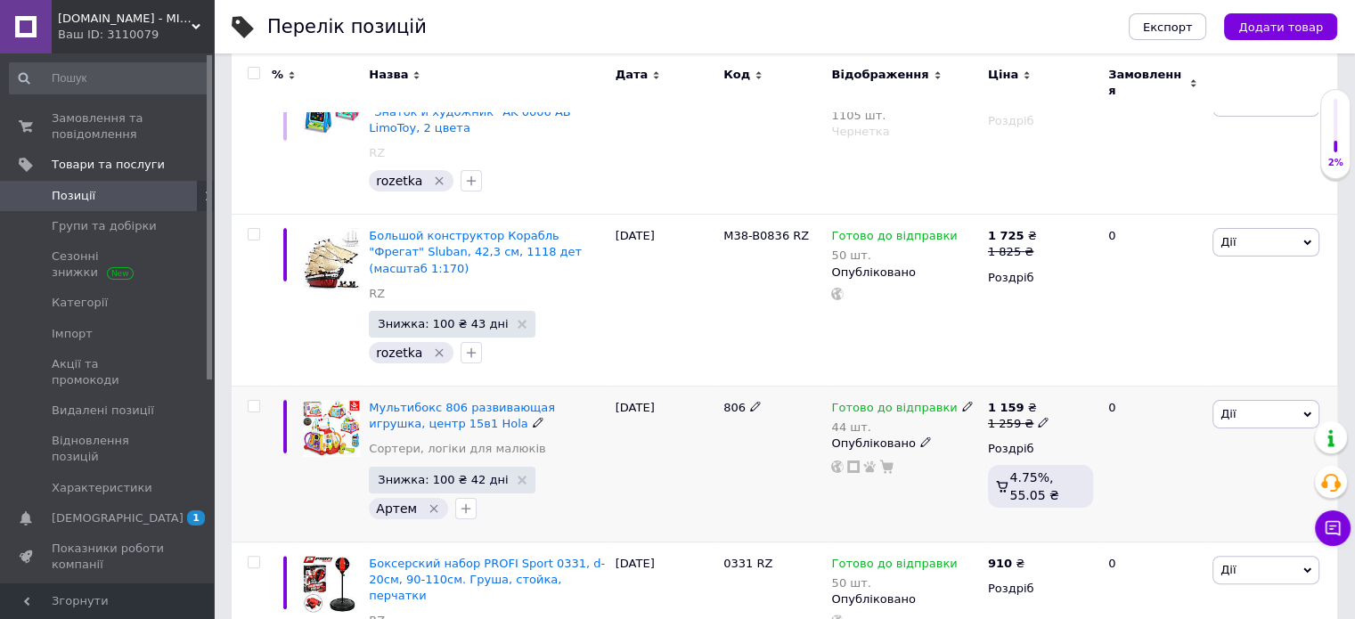
click at [254, 401] on input "checkbox" at bounding box center [254, 407] width 12 height 12
checkbox input "true"
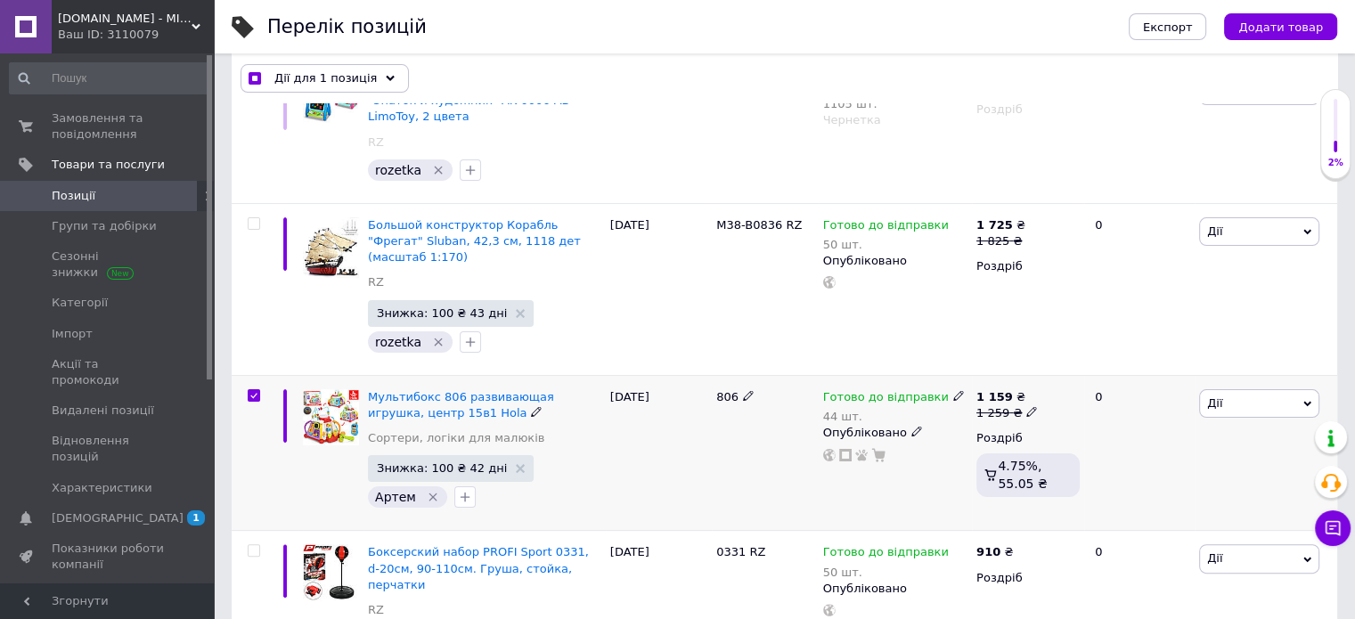
click at [1276, 389] on span "Дії" at bounding box center [1259, 403] width 120 height 29
click at [1187, 475] on li "Копіювати" at bounding box center [1201, 487] width 236 height 25
checkbox input "true"
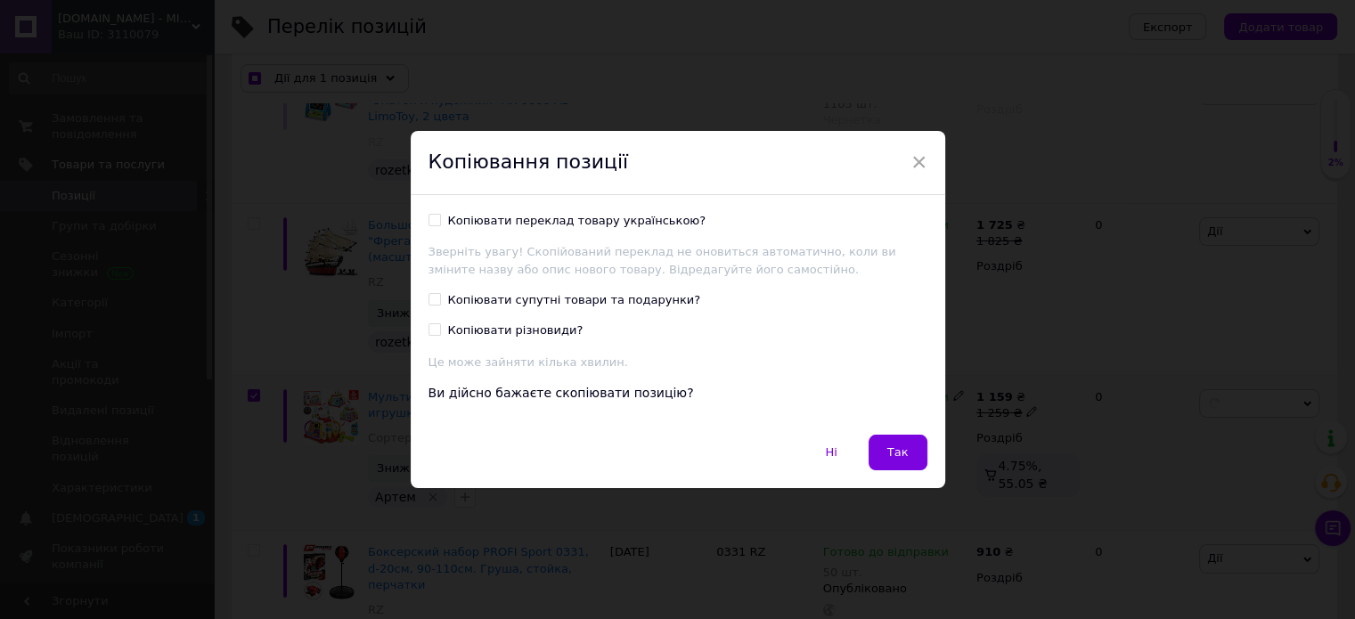
scroll to position [235, 0]
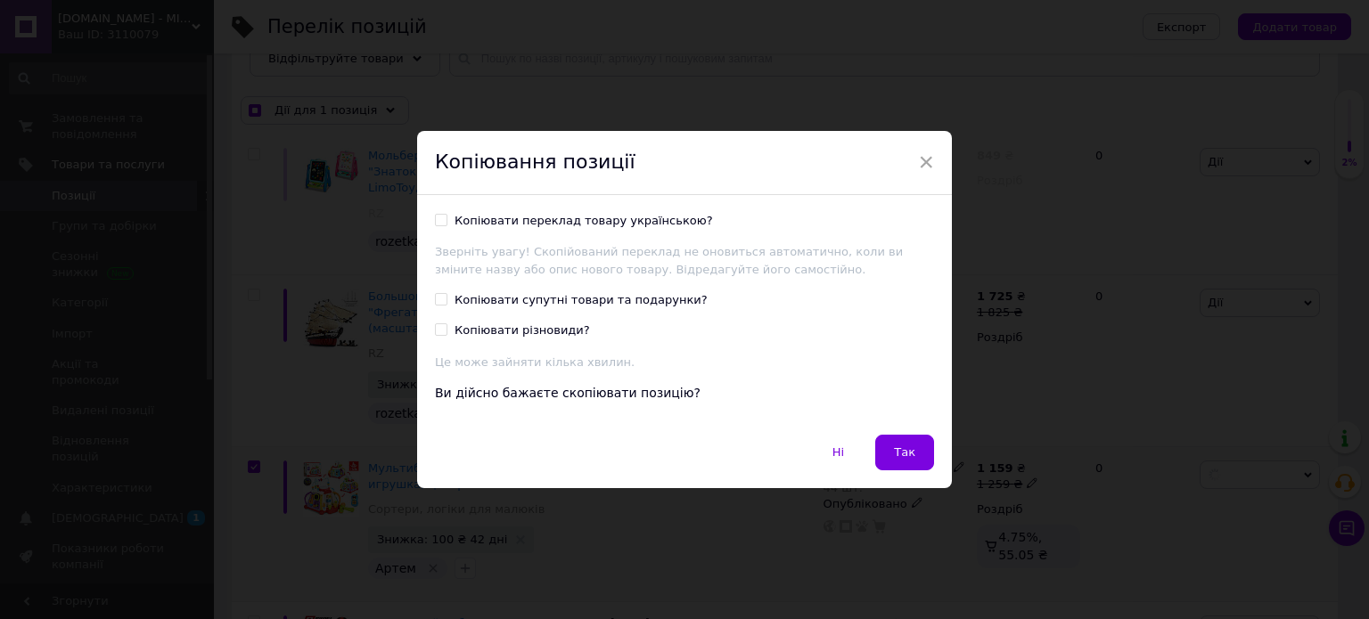
click at [658, 225] on div "Копіювати переклад товару українською?" at bounding box center [583, 221] width 258 height 16
click at [446, 225] on input "Копіювати переклад товару українською?" at bounding box center [441, 220] width 12 height 12
checkbox input "true"
click at [536, 306] on div "Копіювати супутні товари та подарунки?" at bounding box center [580, 300] width 253 height 16
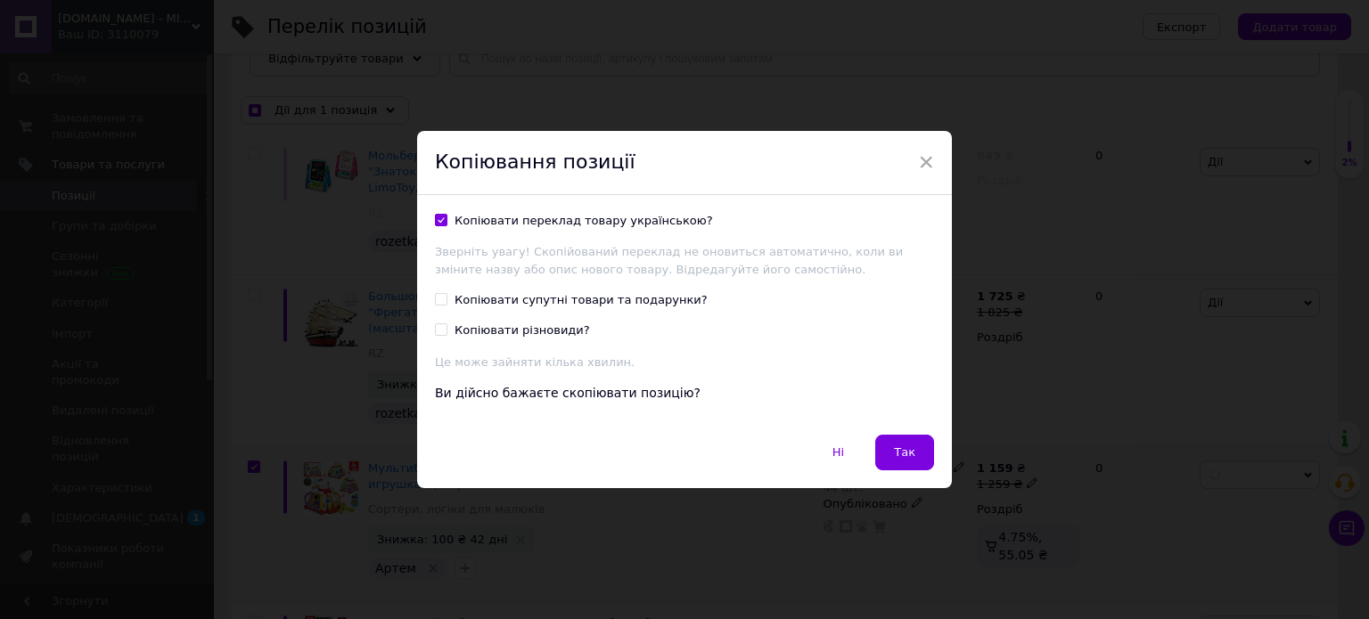
click at [446, 305] on input "Копіювати супутні товари та подарунки?" at bounding box center [441, 299] width 12 height 12
checkbox input "true"
click at [511, 328] on div "Копіювати різновиди?" at bounding box center [521, 331] width 135 height 16
click at [446, 328] on input "Копіювати різновиди?" at bounding box center [441, 329] width 12 height 12
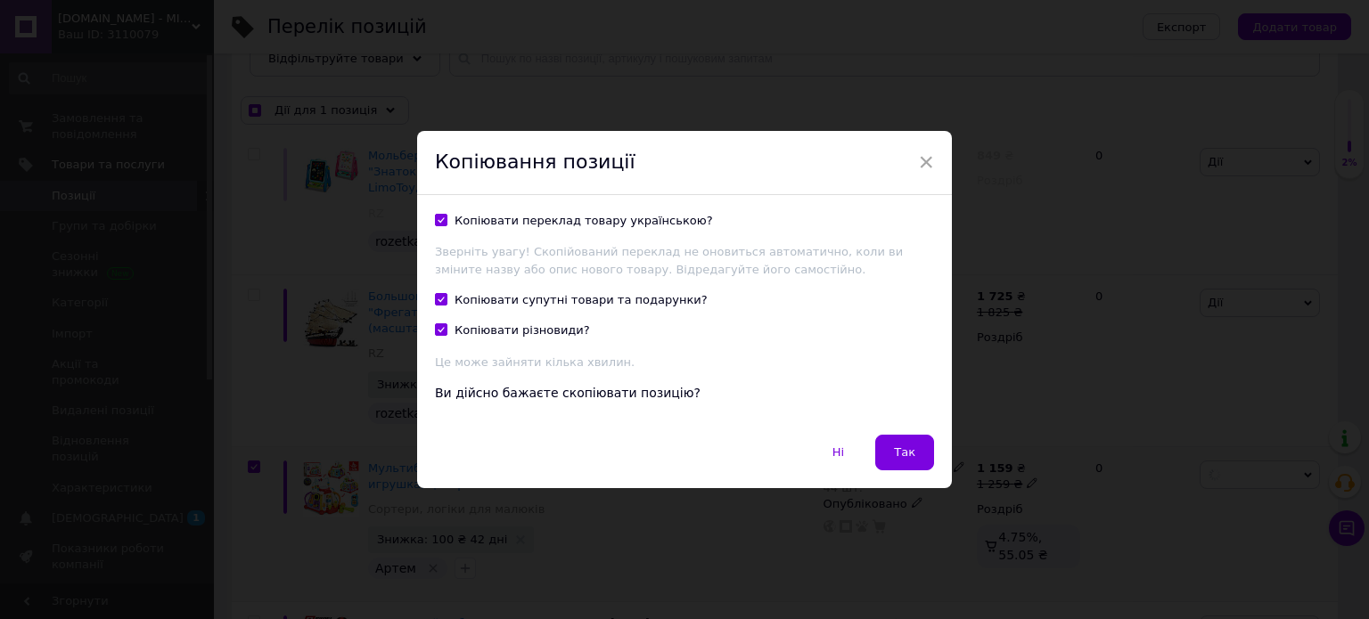
checkbox input "true"
click at [895, 452] on span "Так" at bounding box center [904, 452] width 21 height 13
checkbox input "true"
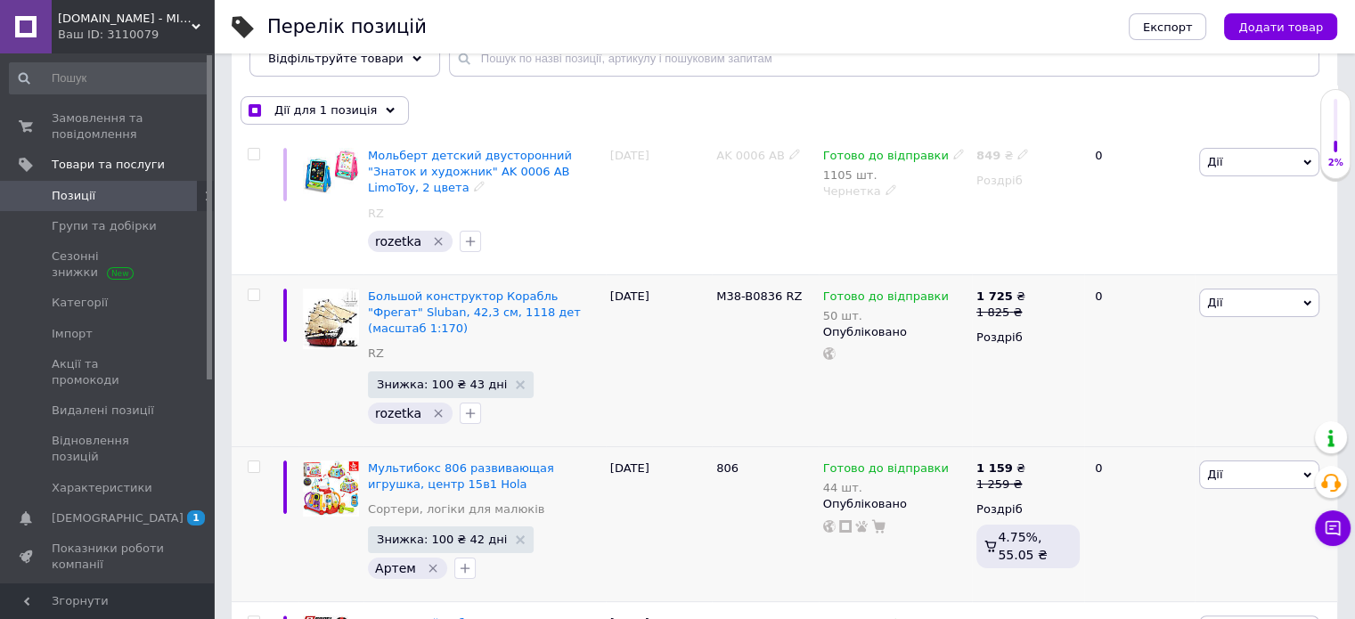
checkbox input "false"
